Goal: Transaction & Acquisition: Purchase product/service

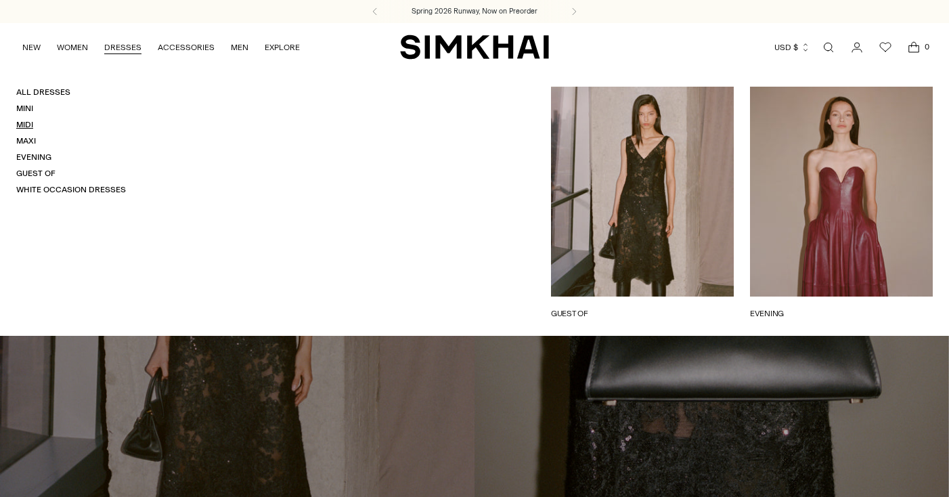
click at [27, 120] on link "Midi" at bounding box center [24, 124] width 17 height 9
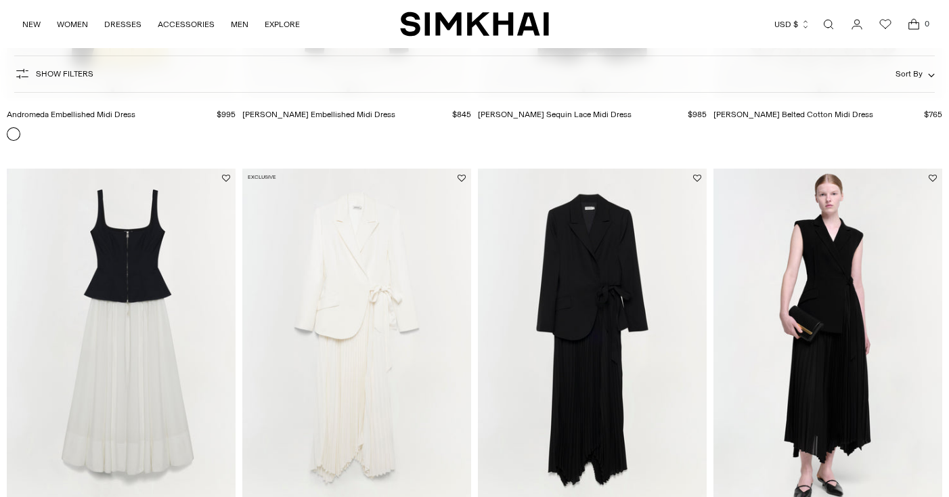
scroll to position [2107, 0]
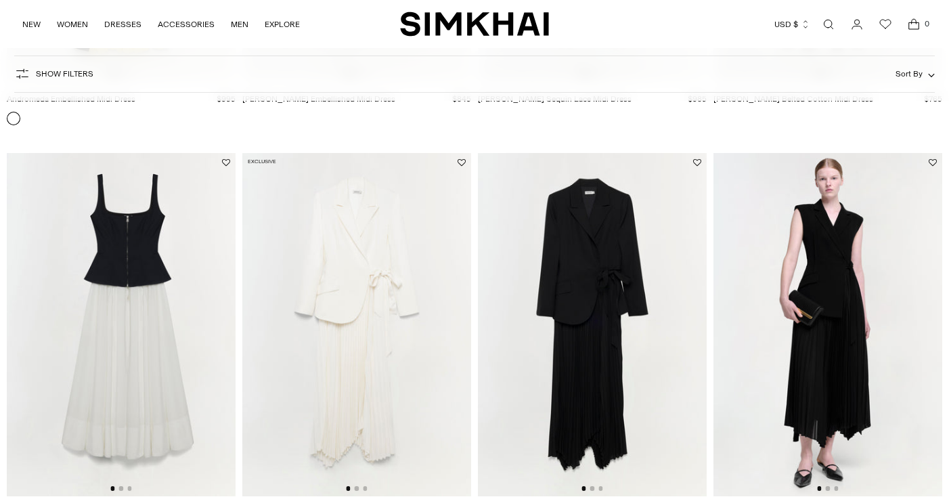
click at [822, 340] on img at bounding box center [827, 324] width 229 height 343
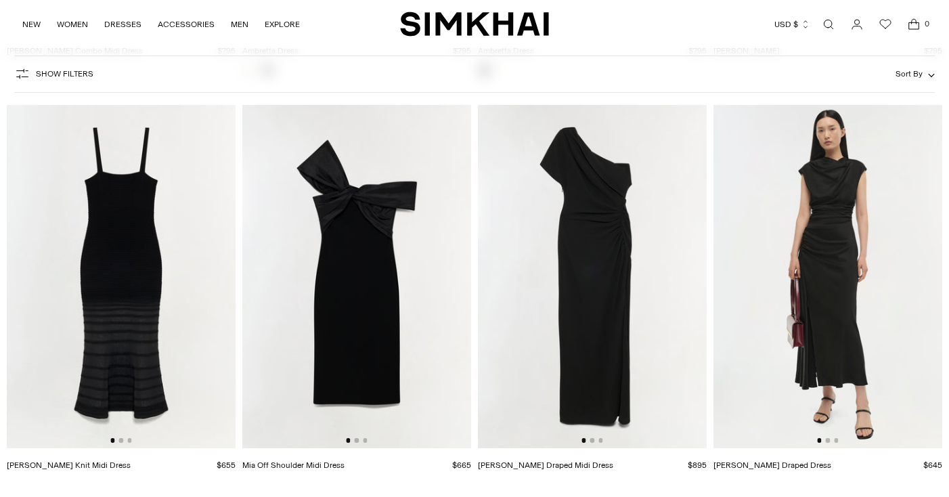
scroll to position [2572, 0]
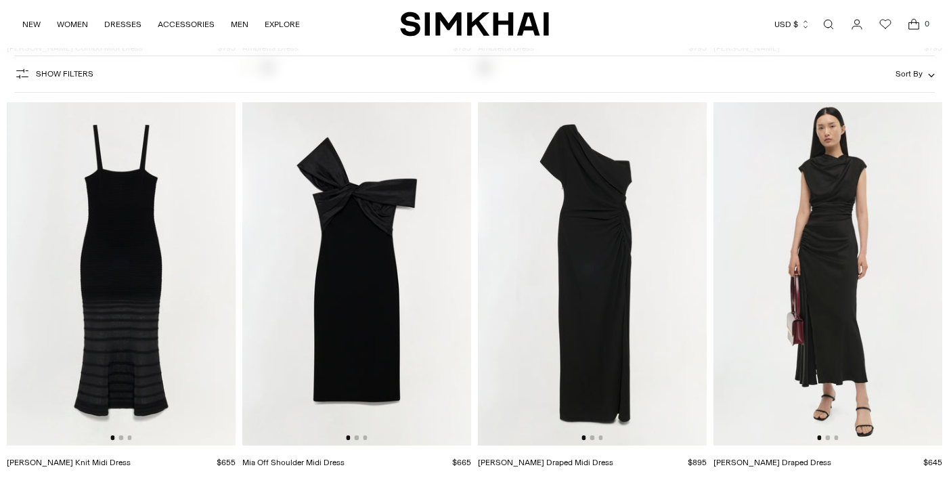
click at [797, 333] on img at bounding box center [827, 273] width 229 height 343
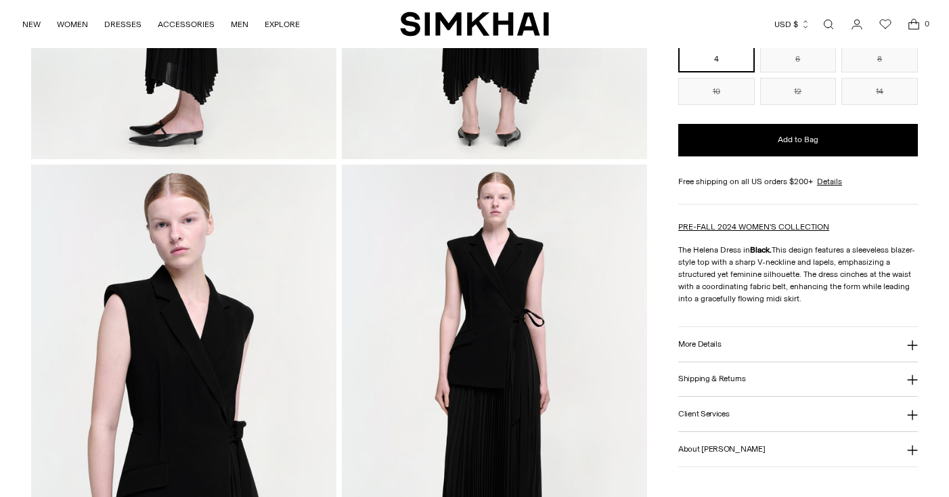
scroll to position [403, 0]
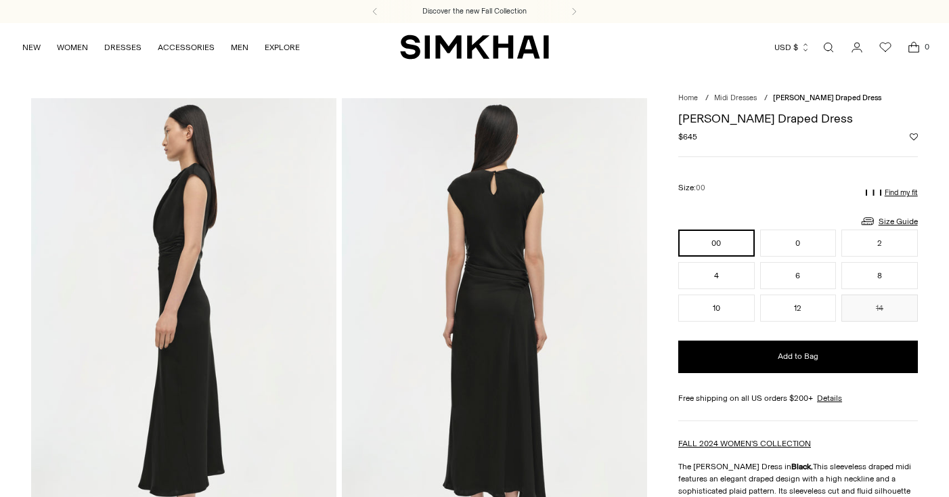
click at [827, 44] on link "Open search modal" at bounding box center [828, 47] width 27 height 27
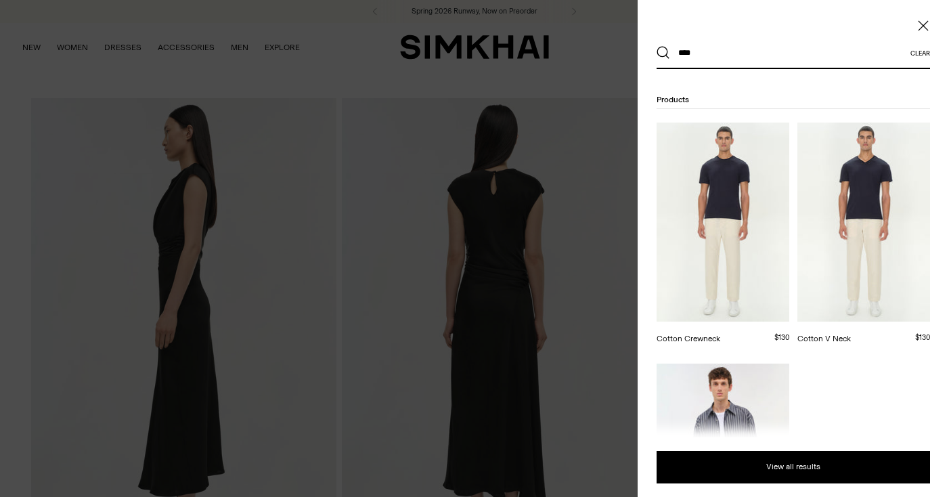
type input "****"
click at [663, 53] on button "Search" at bounding box center [663, 53] width 14 height 14
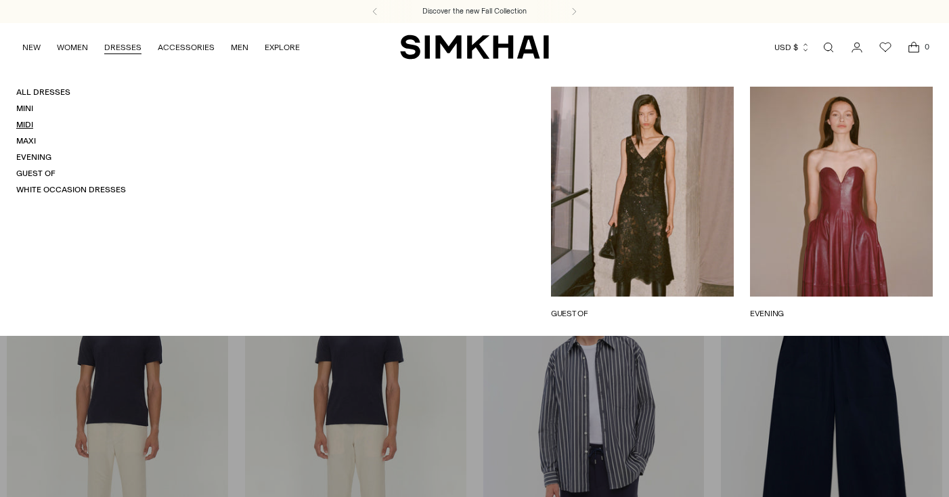
click at [29, 123] on link "Midi" at bounding box center [24, 124] width 17 height 9
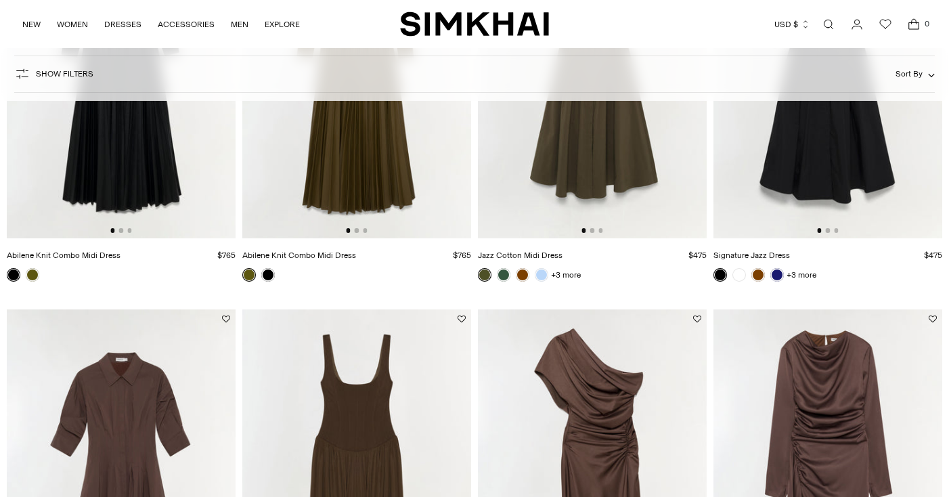
scroll to position [3189, 0]
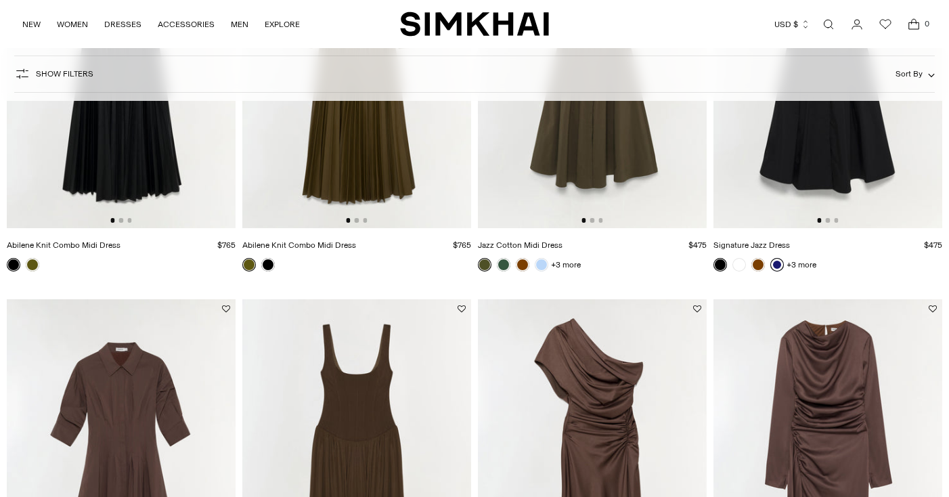
click at [776, 262] on link at bounding box center [777, 265] width 14 height 14
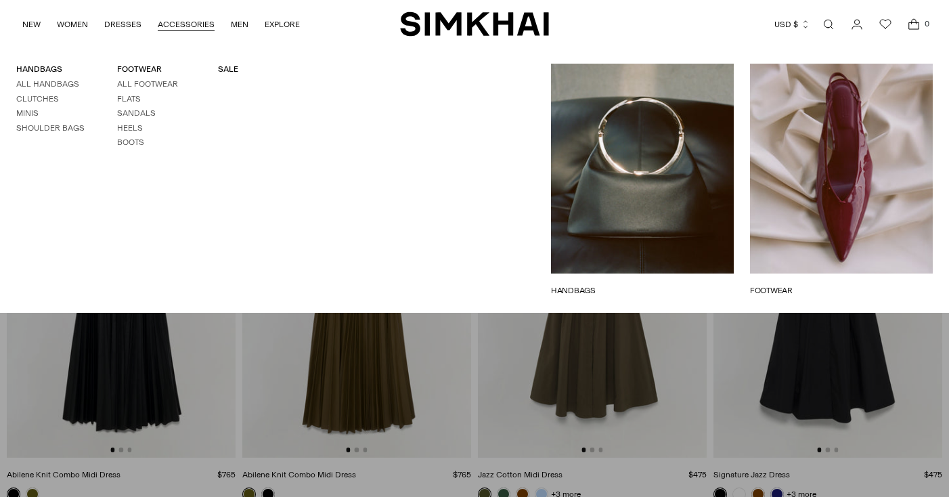
scroll to position [2948, 0]
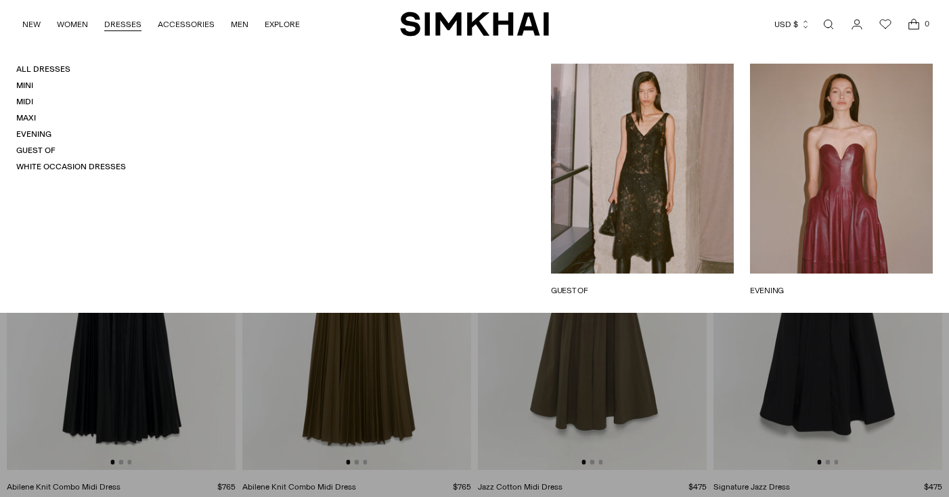
click at [127, 20] on link "DRESSES" at bounding box center [122, 24] width 37 height 30
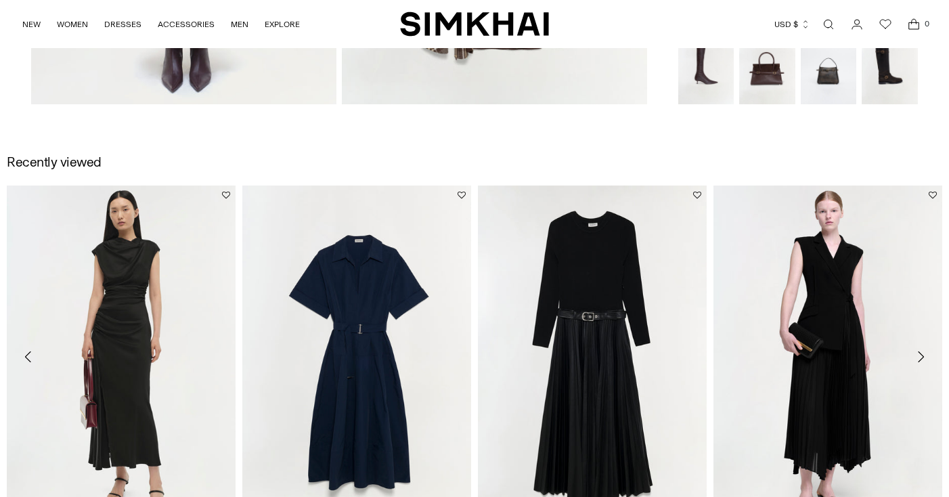
scroll to position [1378, 0]
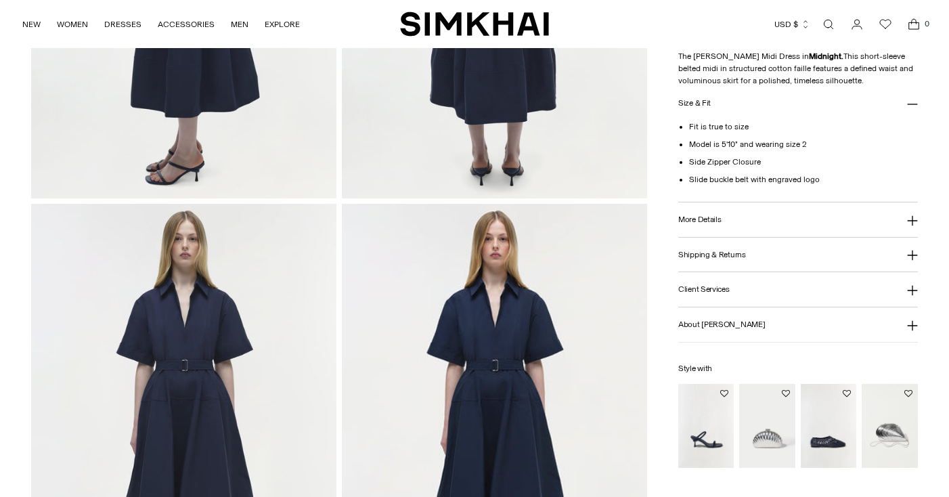
scroll to position [721, 0]
